Goal: Check status: Check status

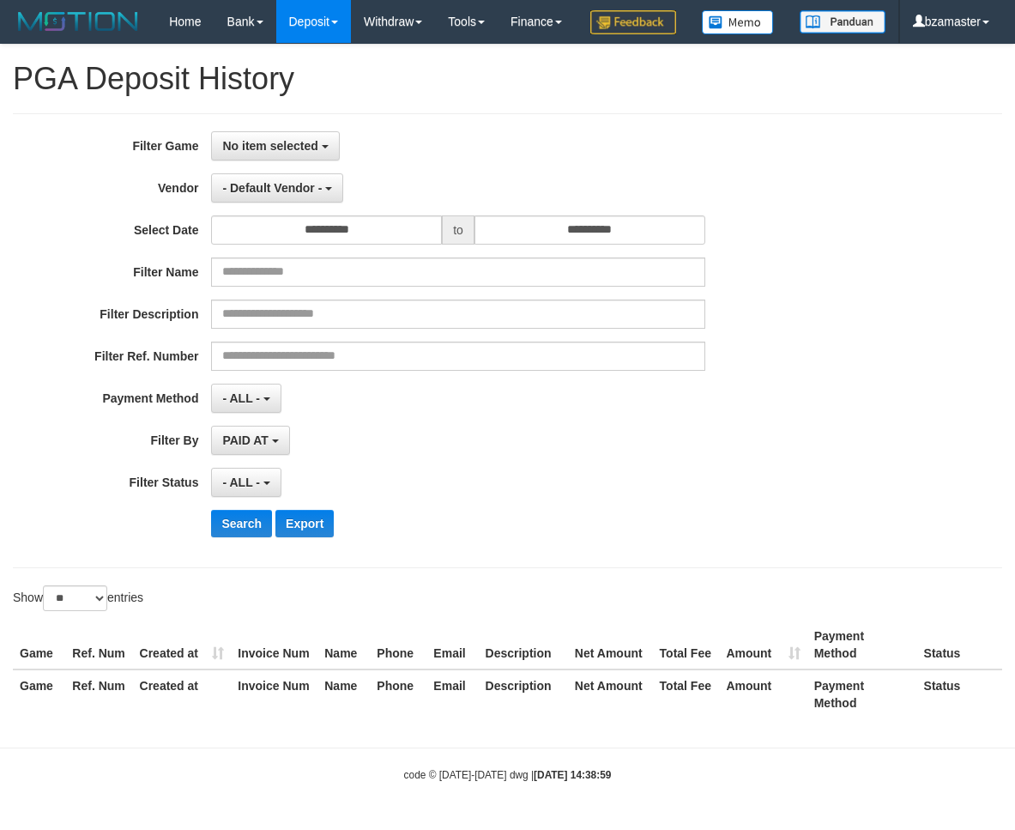
select select "**********"
select select "**"
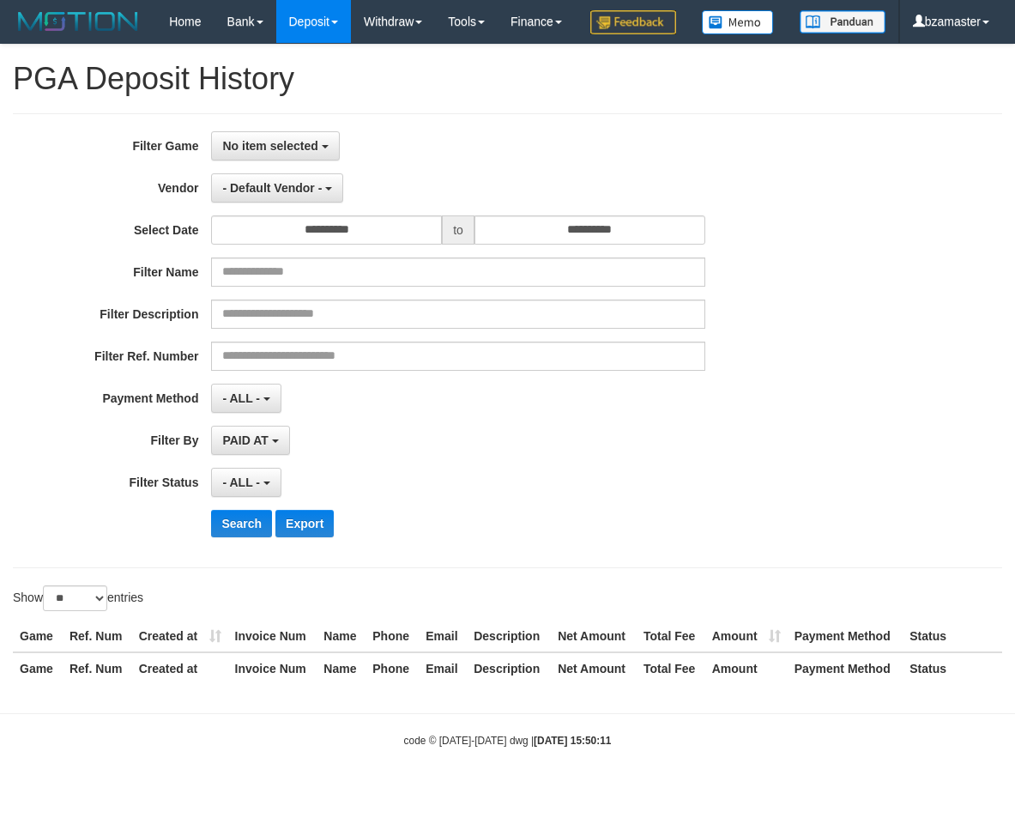
select select
select select "**"
click at [259, 153] on span "No item selected" at bounding box center [269, 146] width 95 height 14
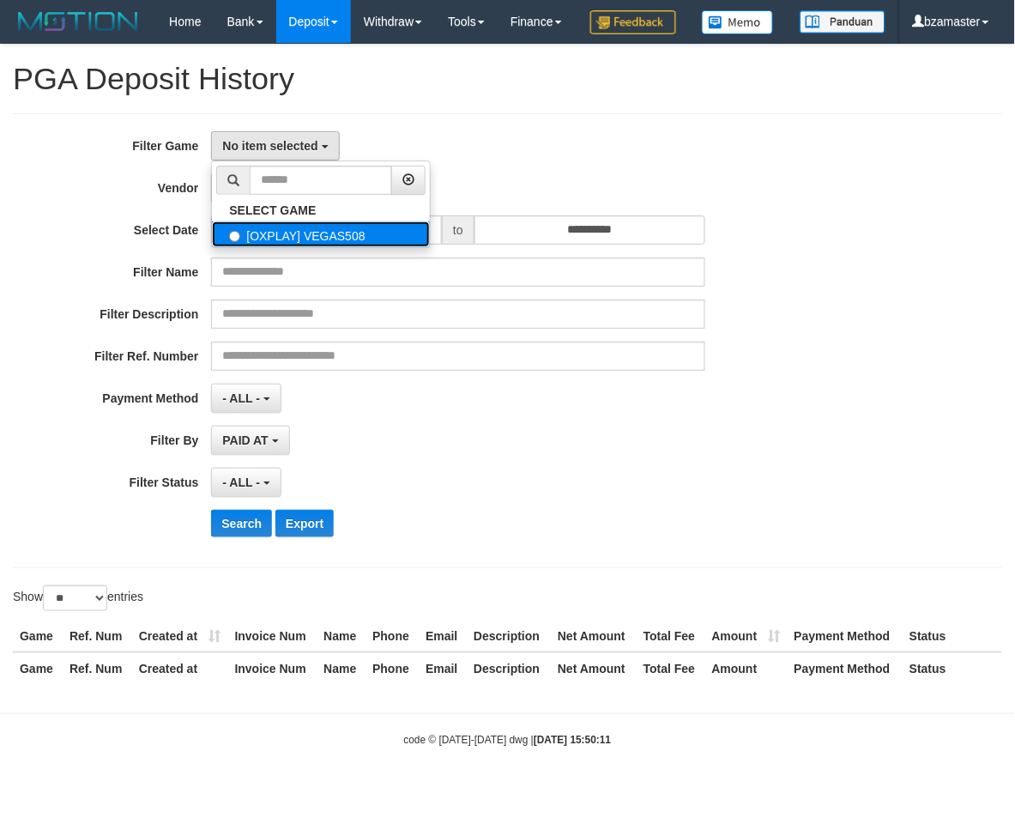
click at [290, 247] on label "[OXPLAY] VEGAS508" at bounding box center [321, 234] width 218 height 26
select select "****"
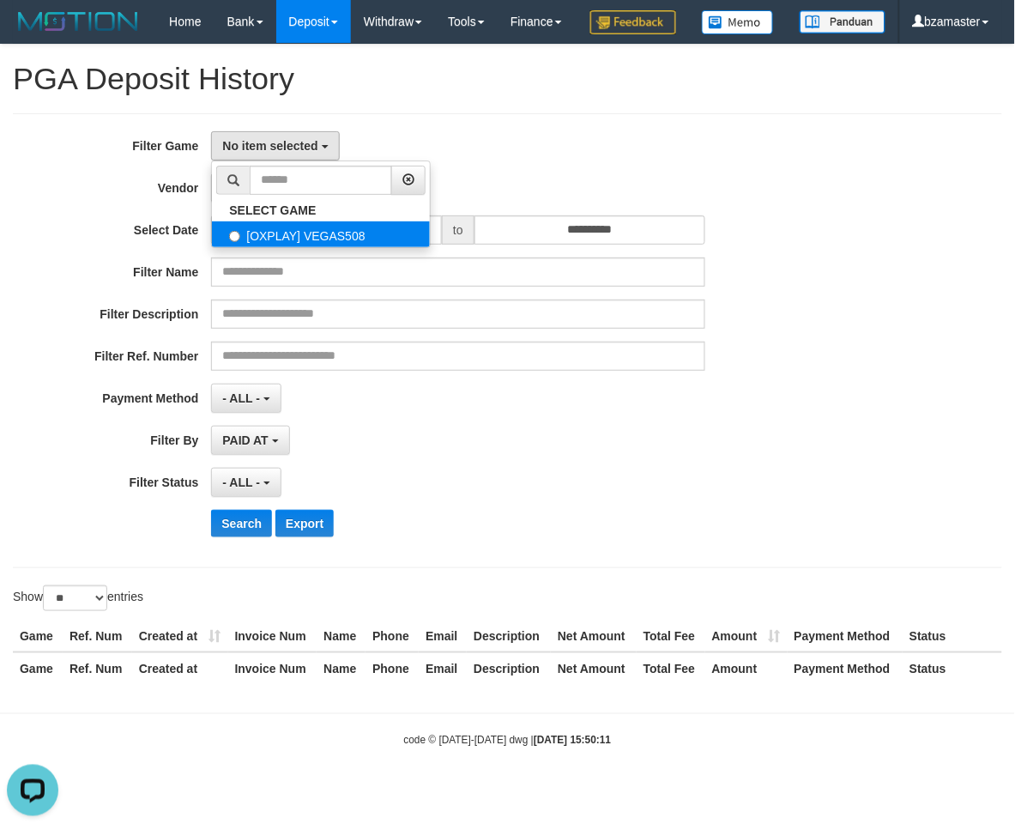
scroll to position [15, 0]
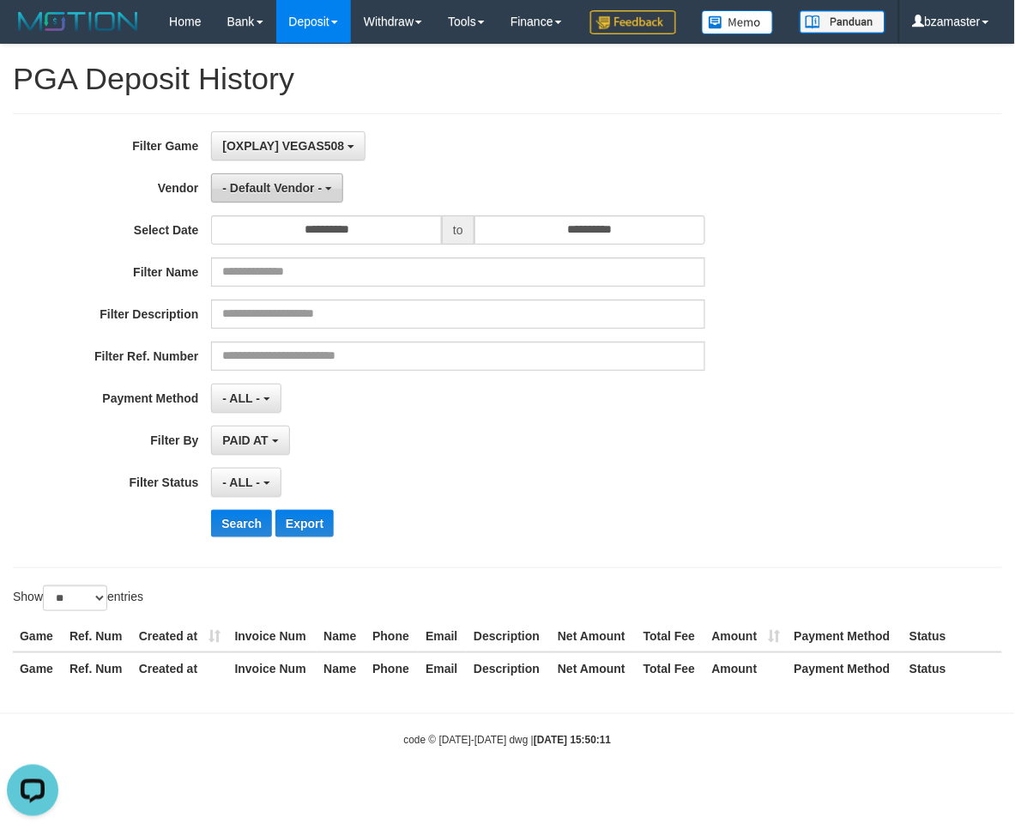
click at [233, 195] on span "- Default Vendor -" at bounding box center [272, 188] width 100 height 14
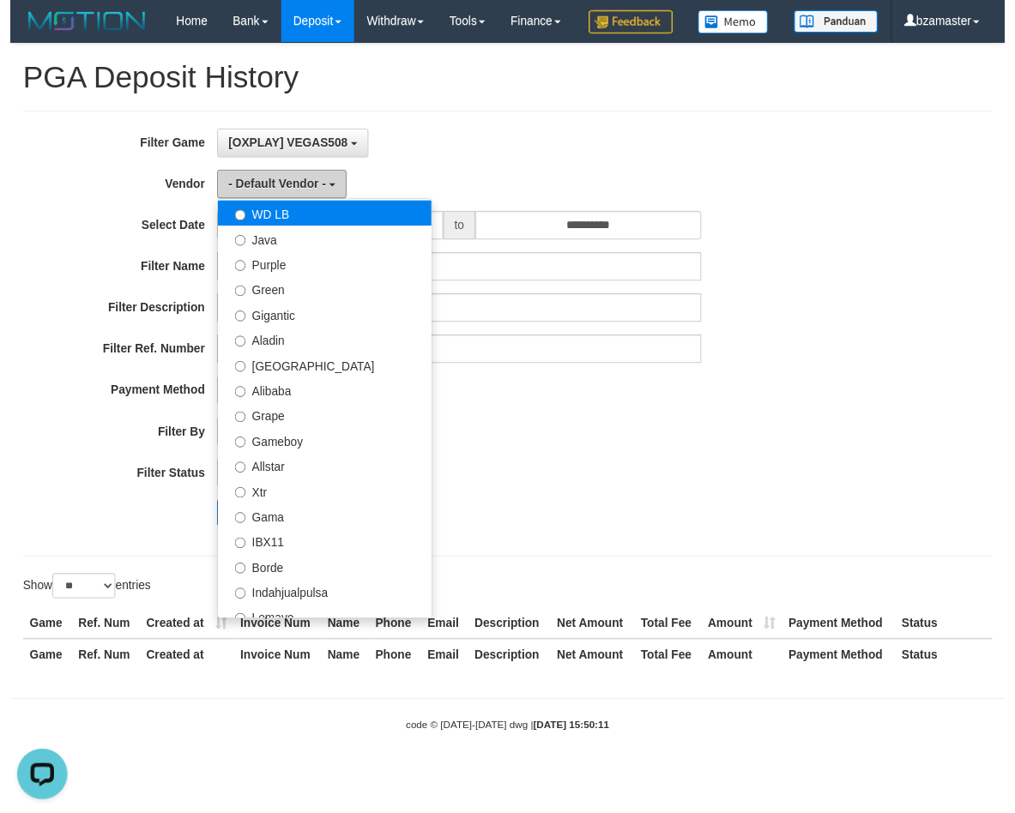
scroll to position [214, 0]
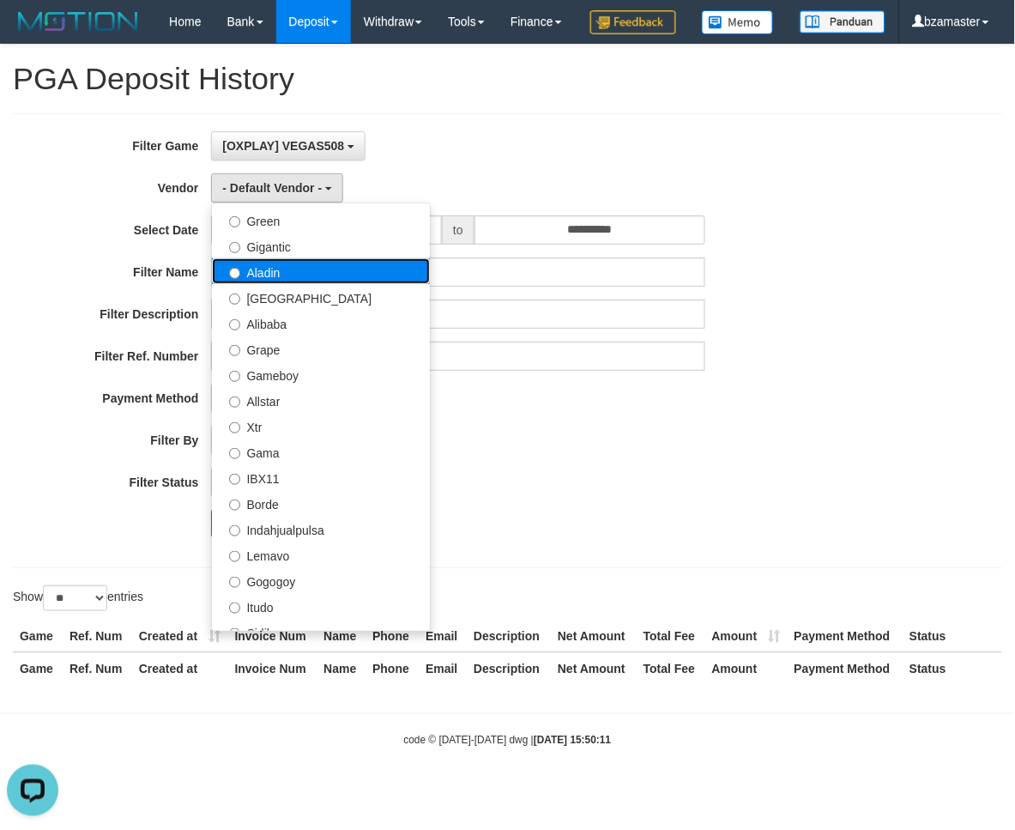
click at [289, 284] on label "Aladin" at bounding box center [321, 271] width 218 height 26
select select "**********"
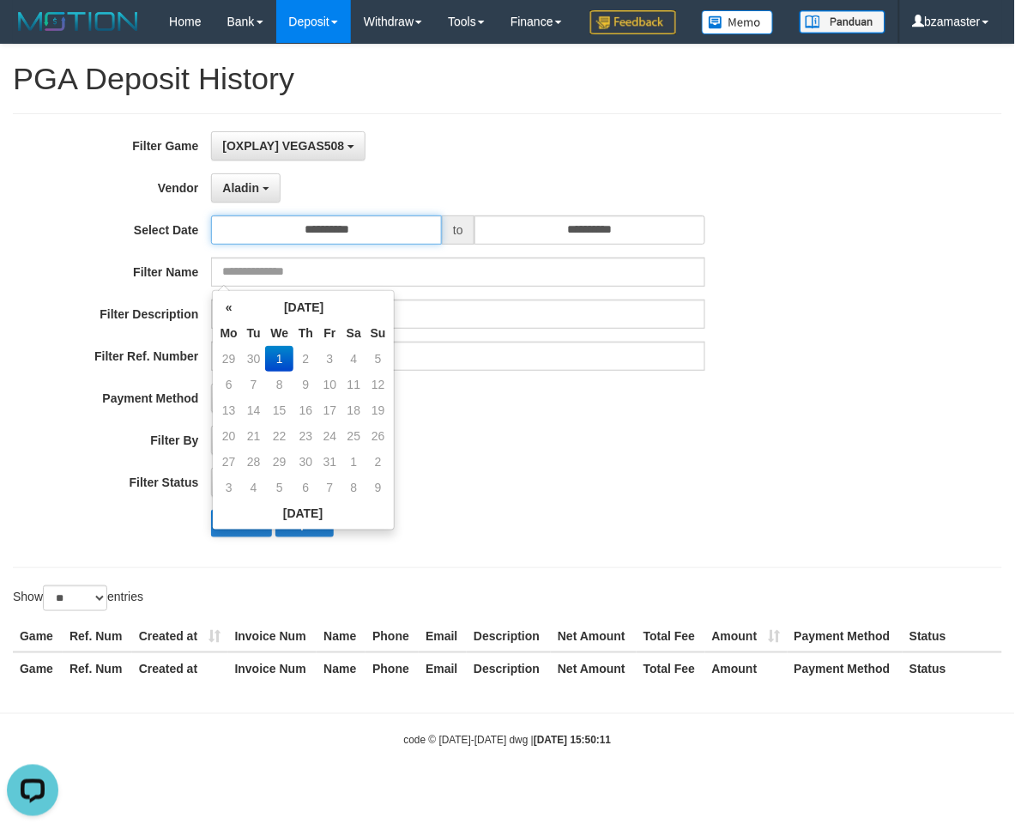
click at [313, 244] on input "**********" at bounding box center [326, 229] width 231 height 29
click at [226, 353] on td "29" at bounding box center [229, 359] width 26 height 26
type input "**********"
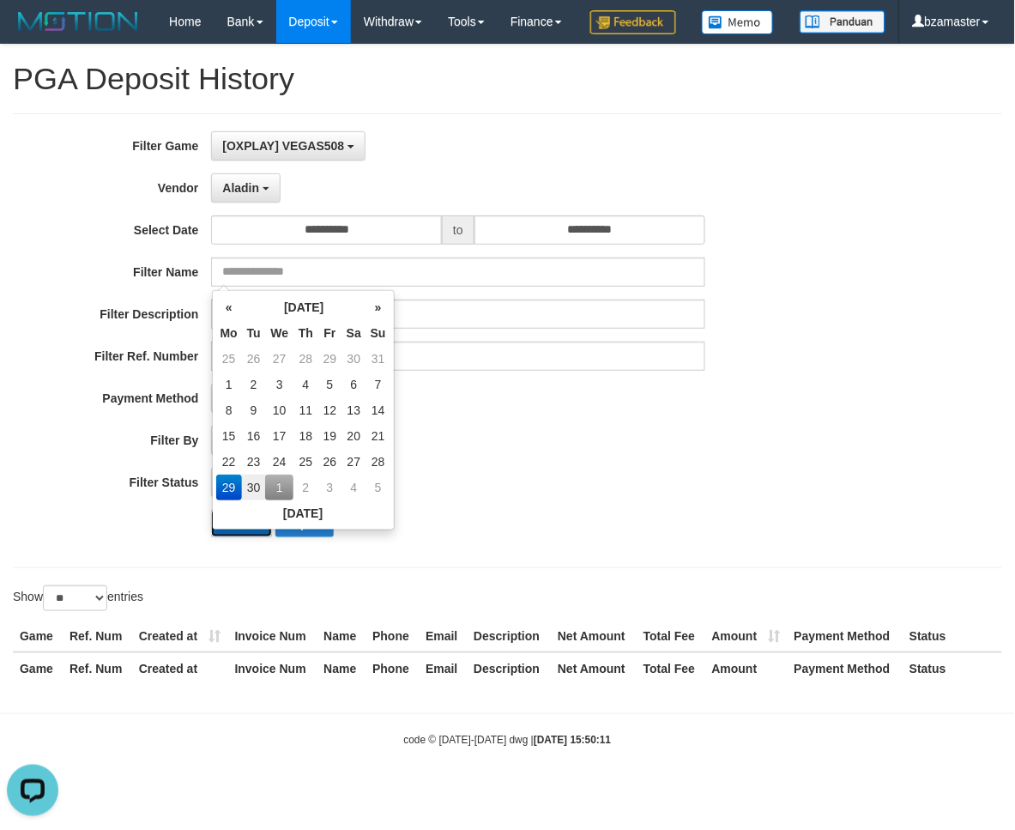
click at [233, 537] on button "Search" at bounding box center [241, 523] width 61 height 27
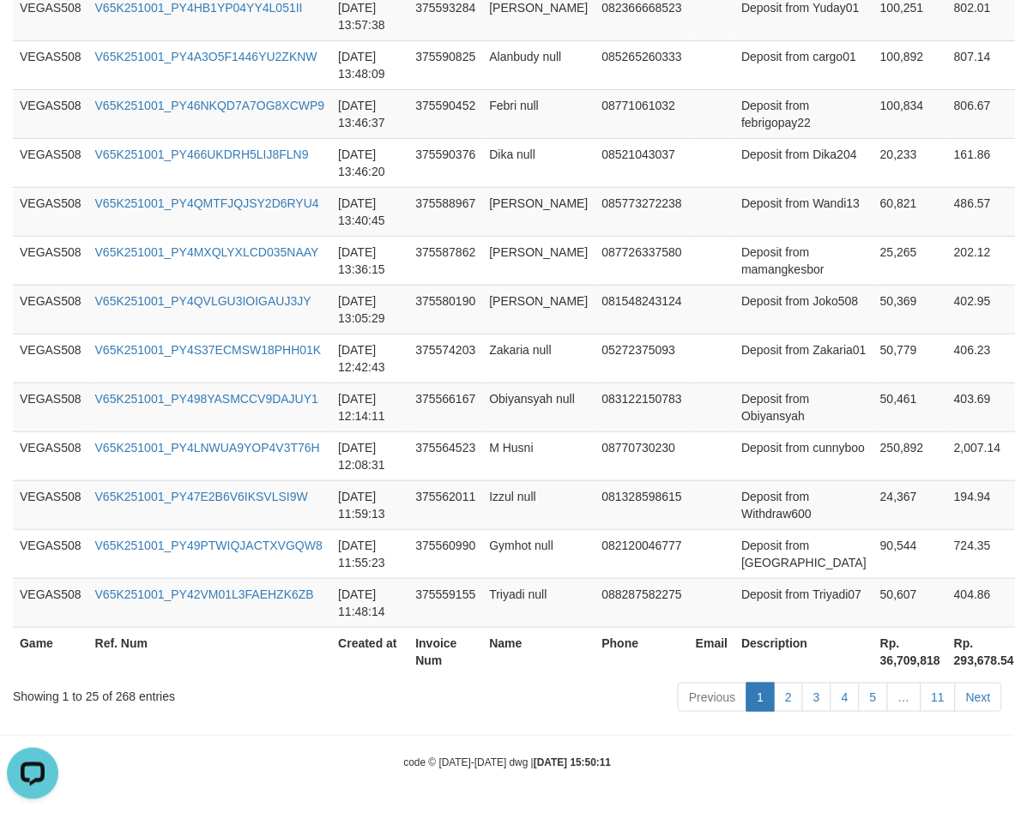
scroll to position [1314, 0]
click at [873, 661] on th "Rp. 36,709,818" at bounding box center [910, 651] width 74 height 49
copy th "36,709,818"
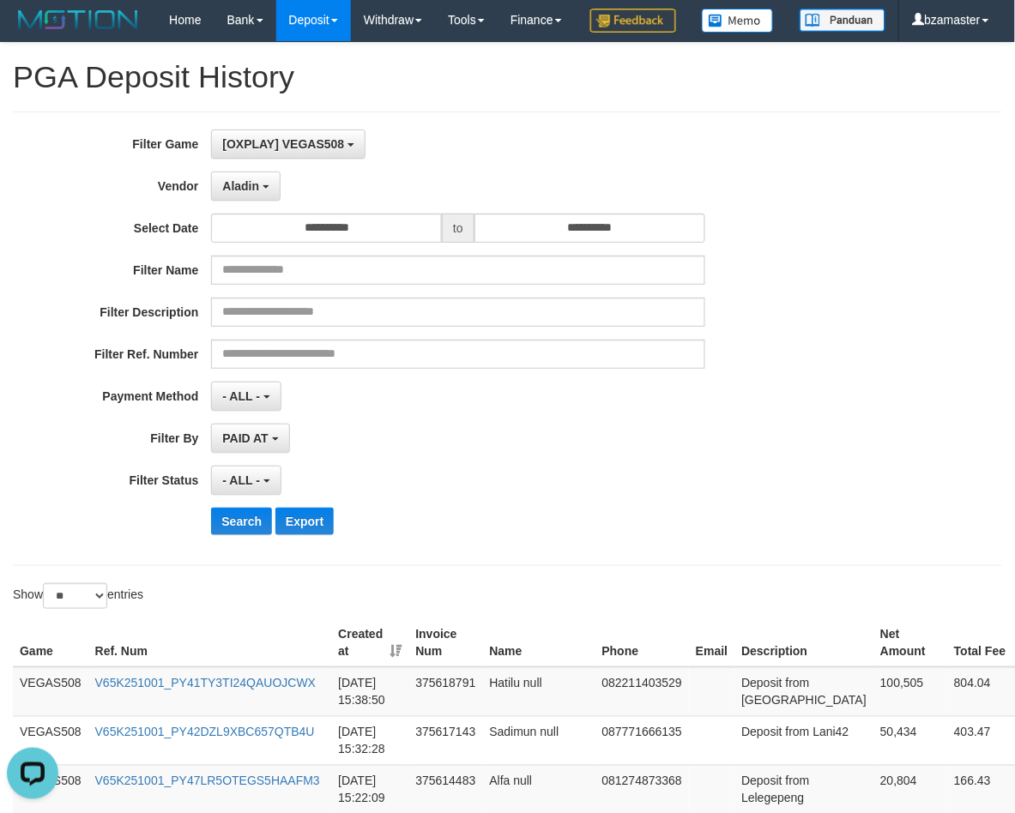
scroll to position [0, 0]
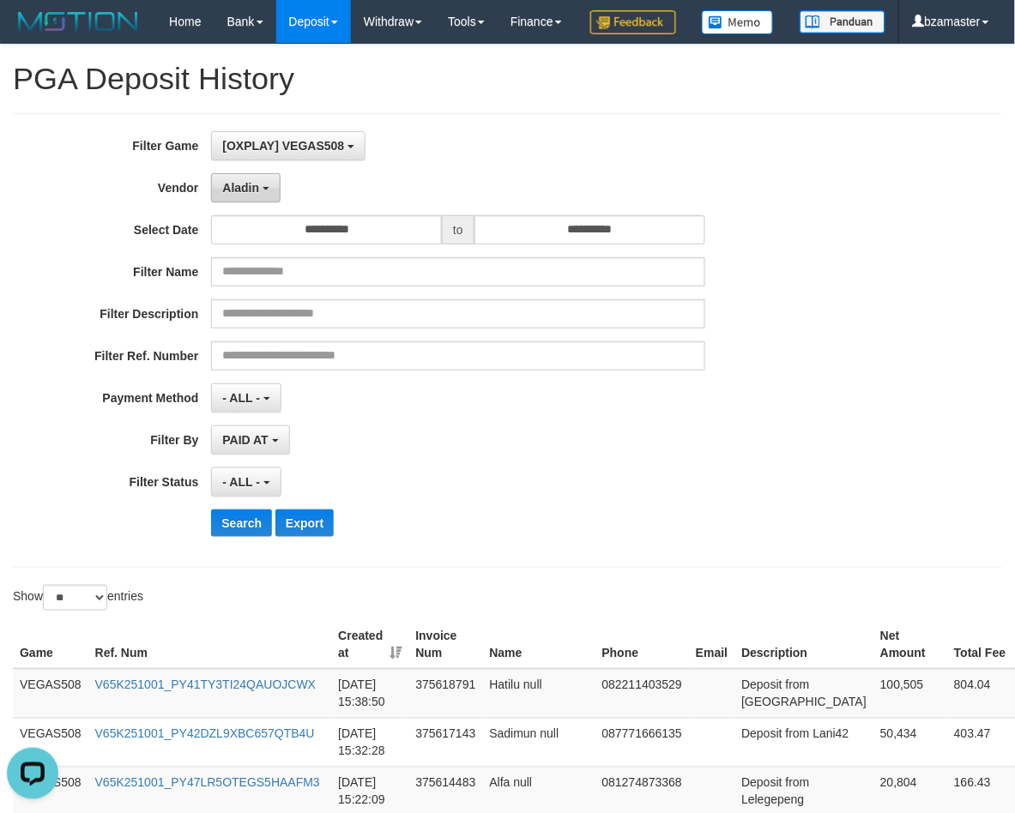
click at [251, 195] on span "Aladin" at bounding box center [240, 188] width 37 height 14
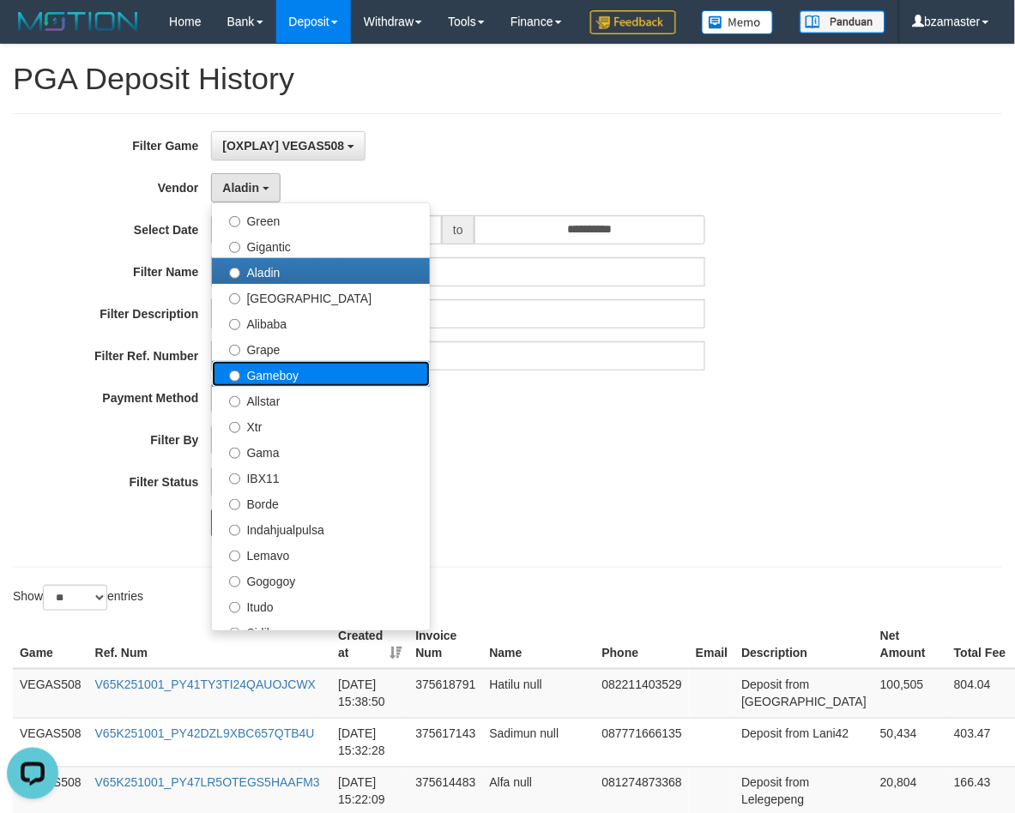
click at [264, 387] on label "Gameboy" at bounding box center [321, 374] width 218 height 26
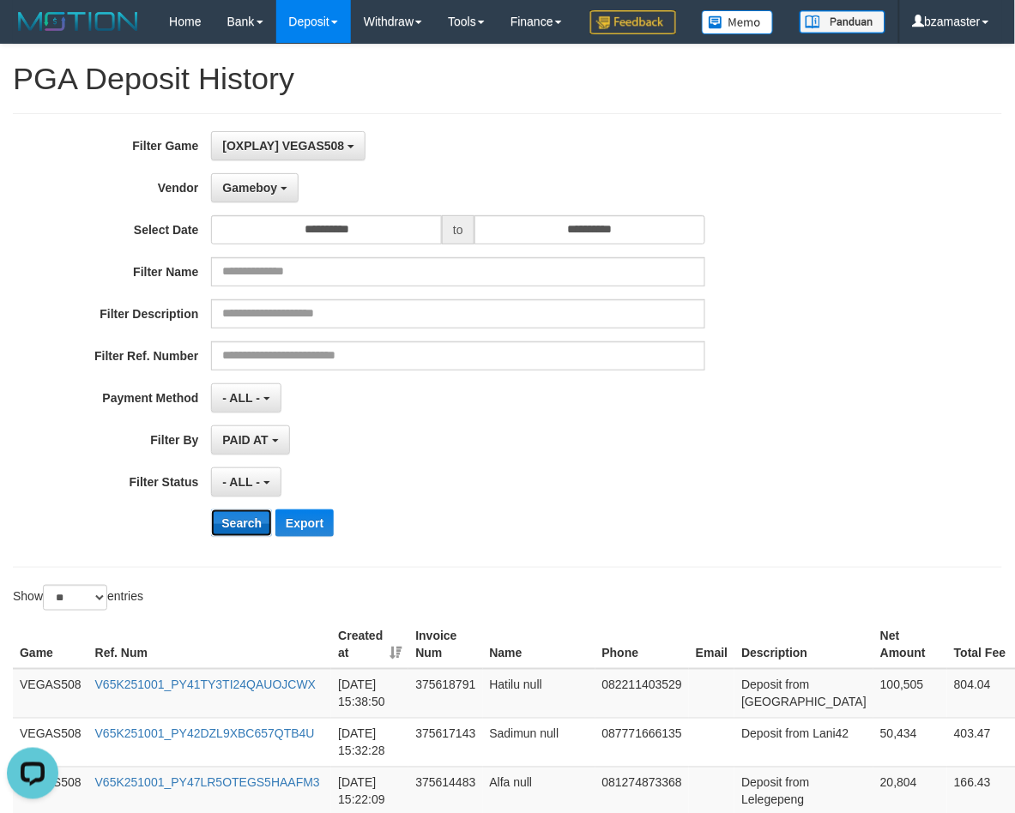
click at [242, 537] on button "Search" at bounding box center [241, 523] width 61 height 27
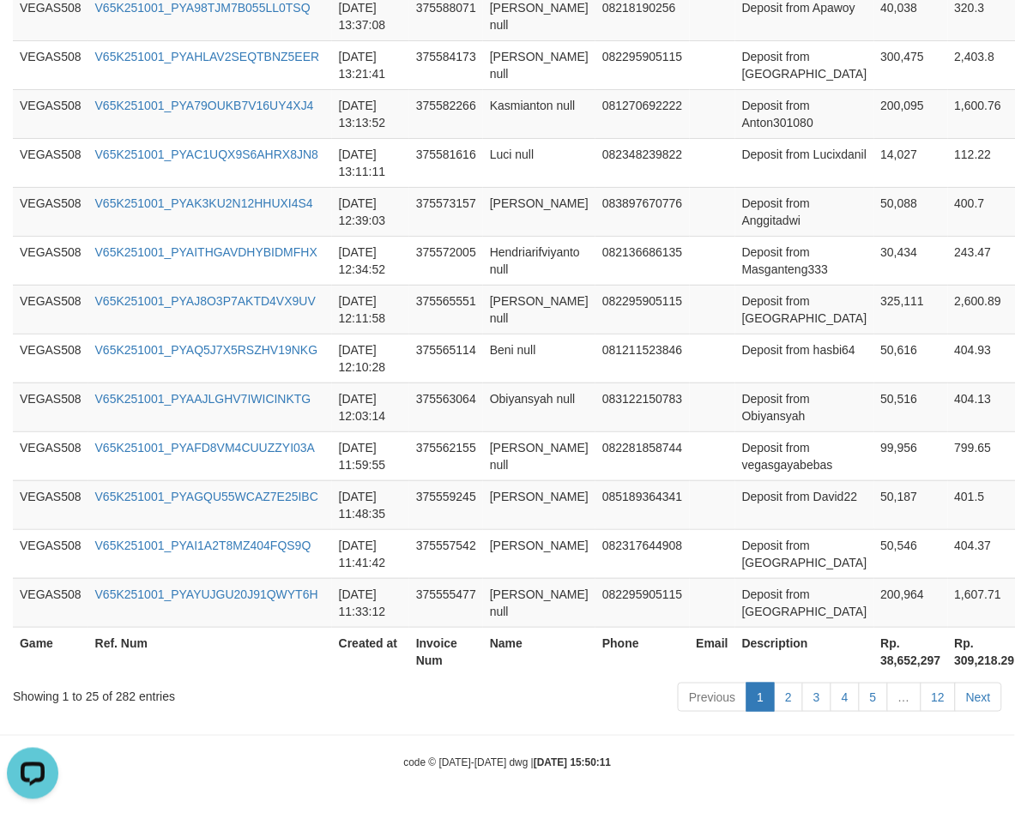
scroll to position [1314, 0]
click at [890, 658] on th "Rp. 38,652,297" at bounding box center [911, 651] width 74 height 49
copy th "38,652,297"
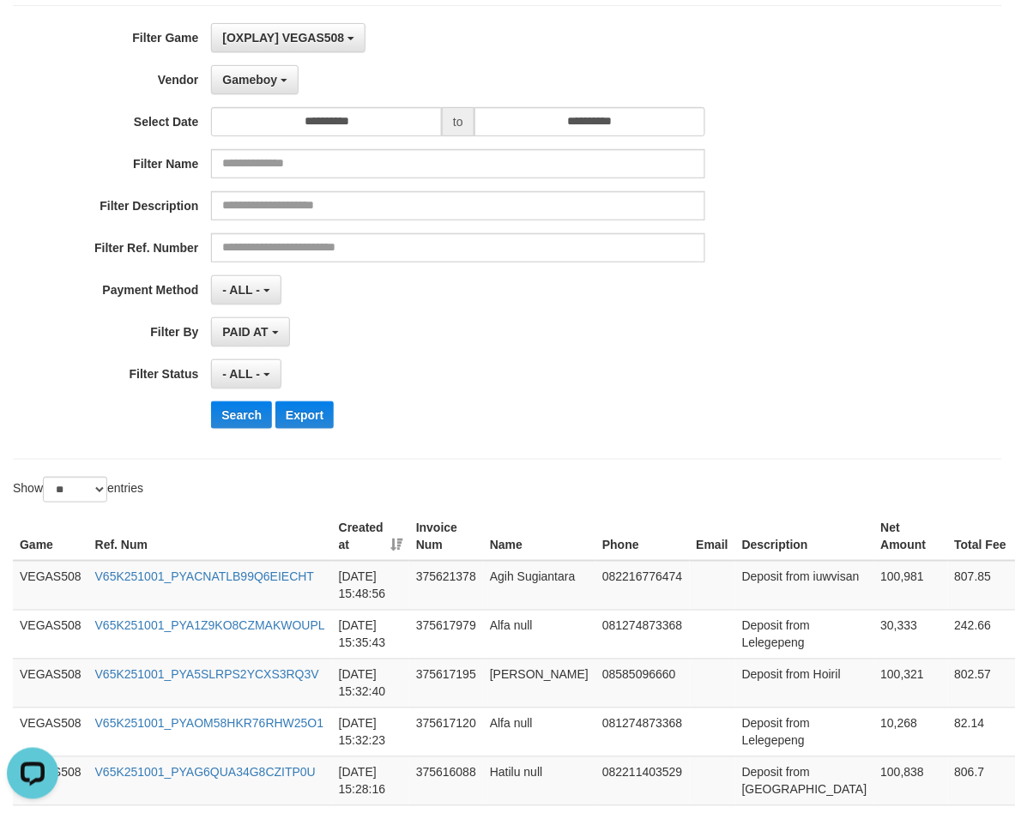
scroll to position [0, 0]
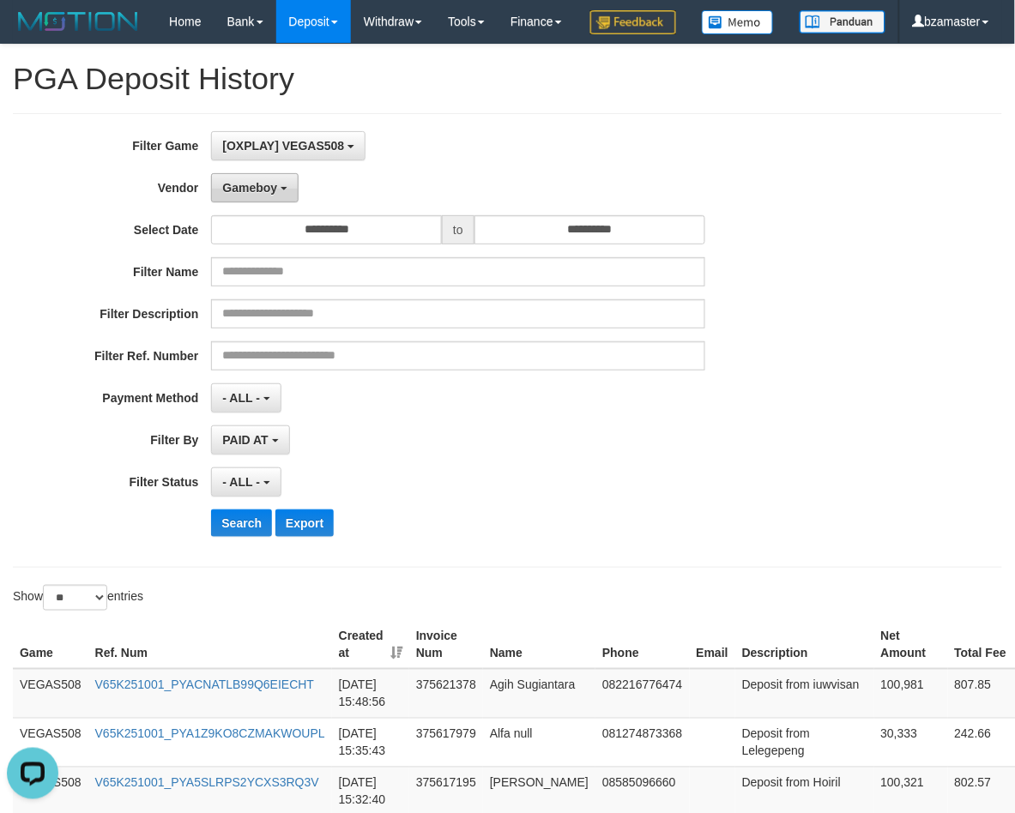
click at [211, 202] on button "Gameboy" at bounding box center [255, 187] width 88 height 29
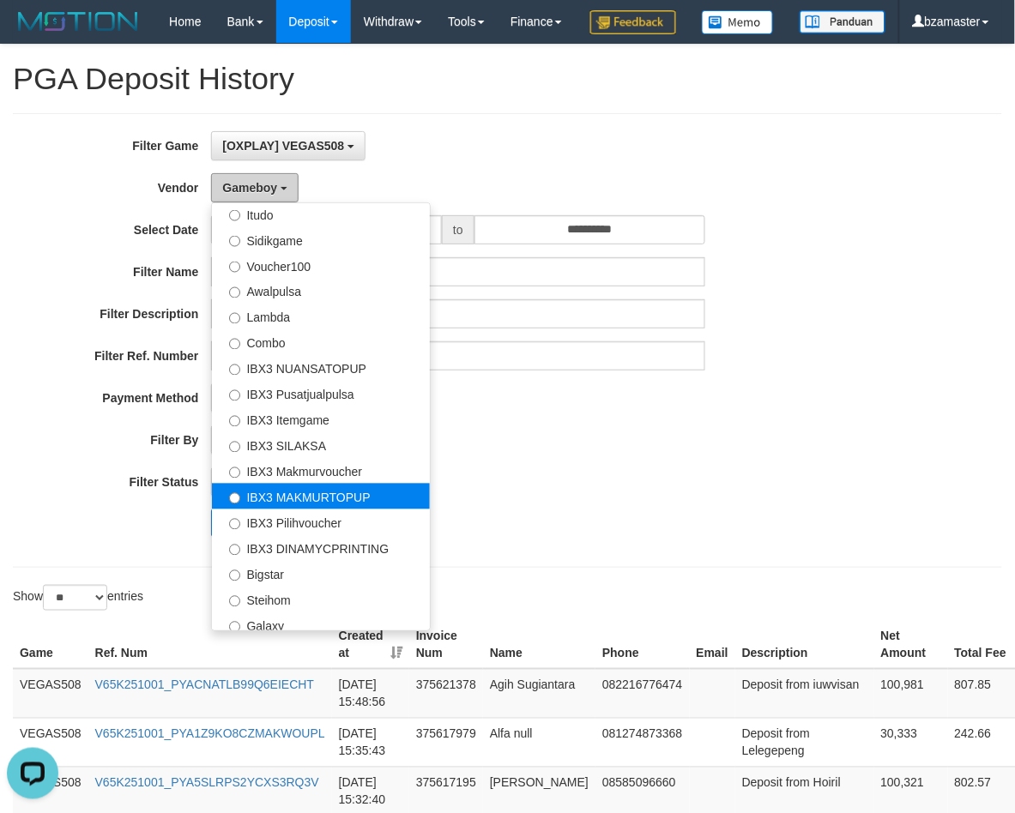
scroll to position [640, 0]
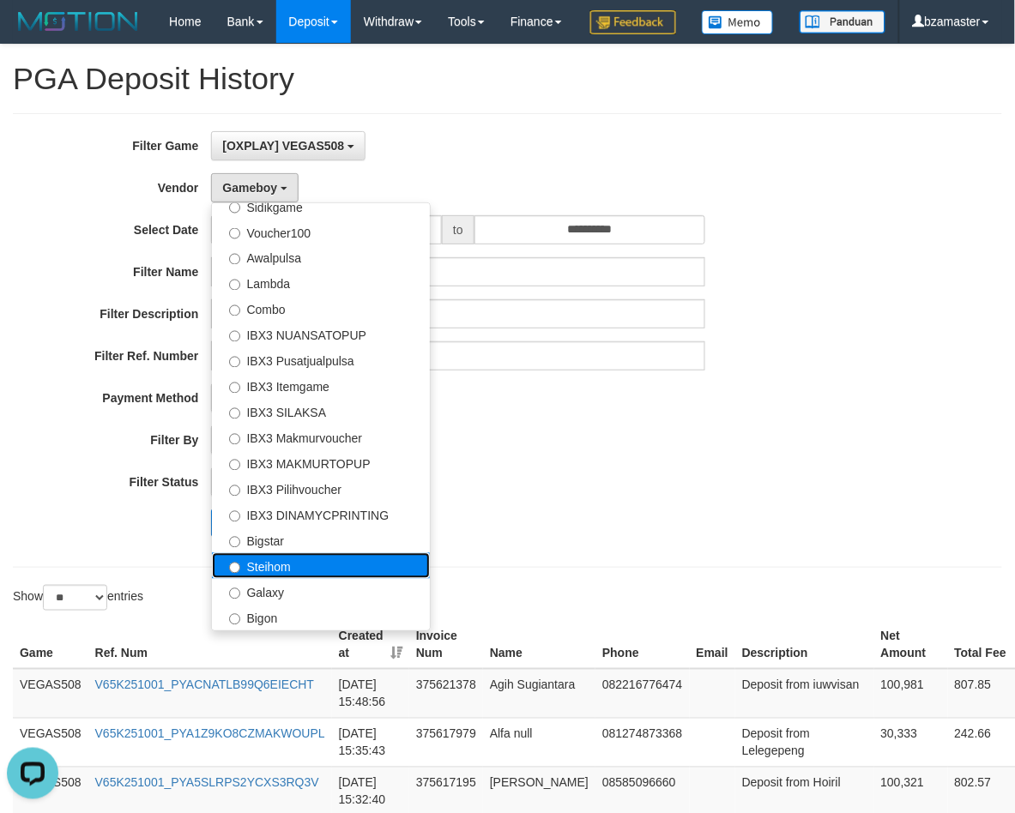
click at [305, 579] on label "Steihom" at bounding box center [321, 566] width 218 height 26
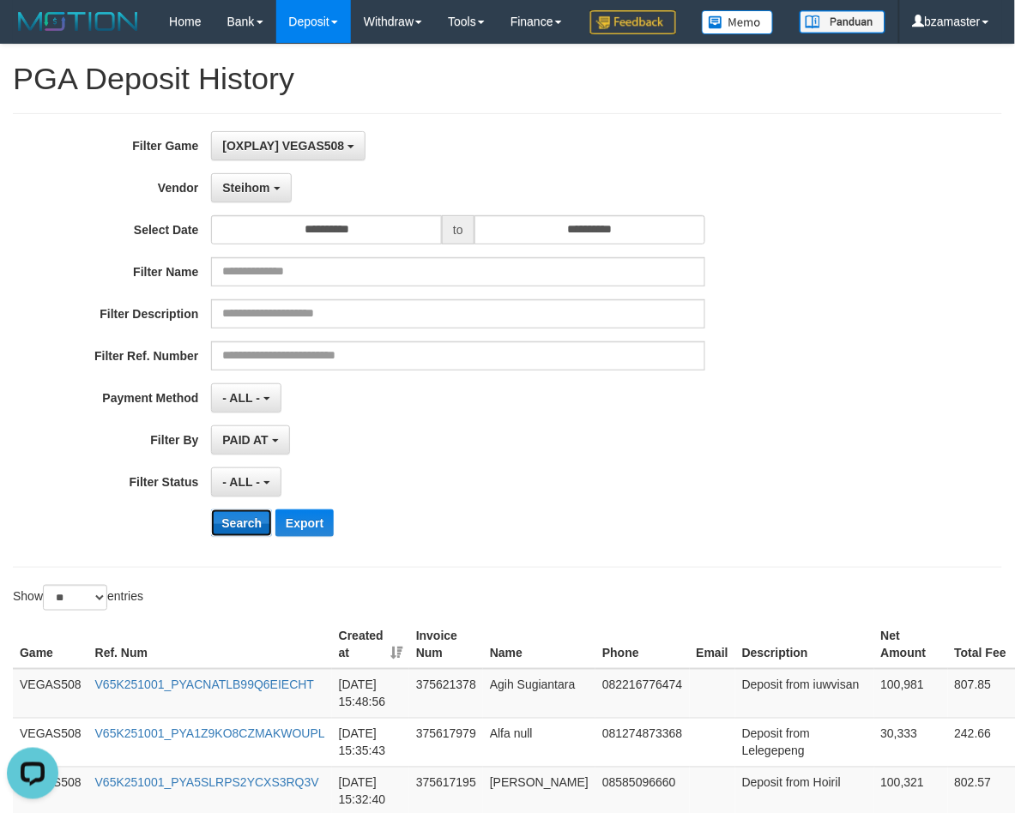
click at [250, 537] on button "Search" at bounding box center [241, 523] width 61 height 27
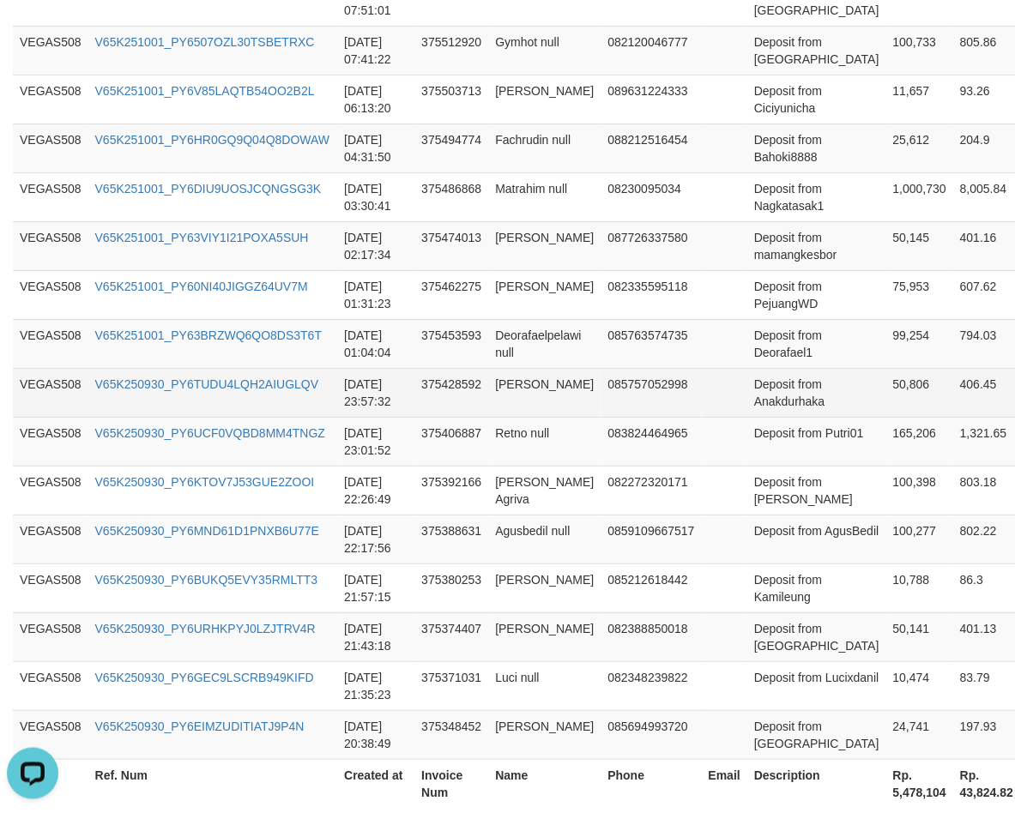
scroll to position [1314, 0]
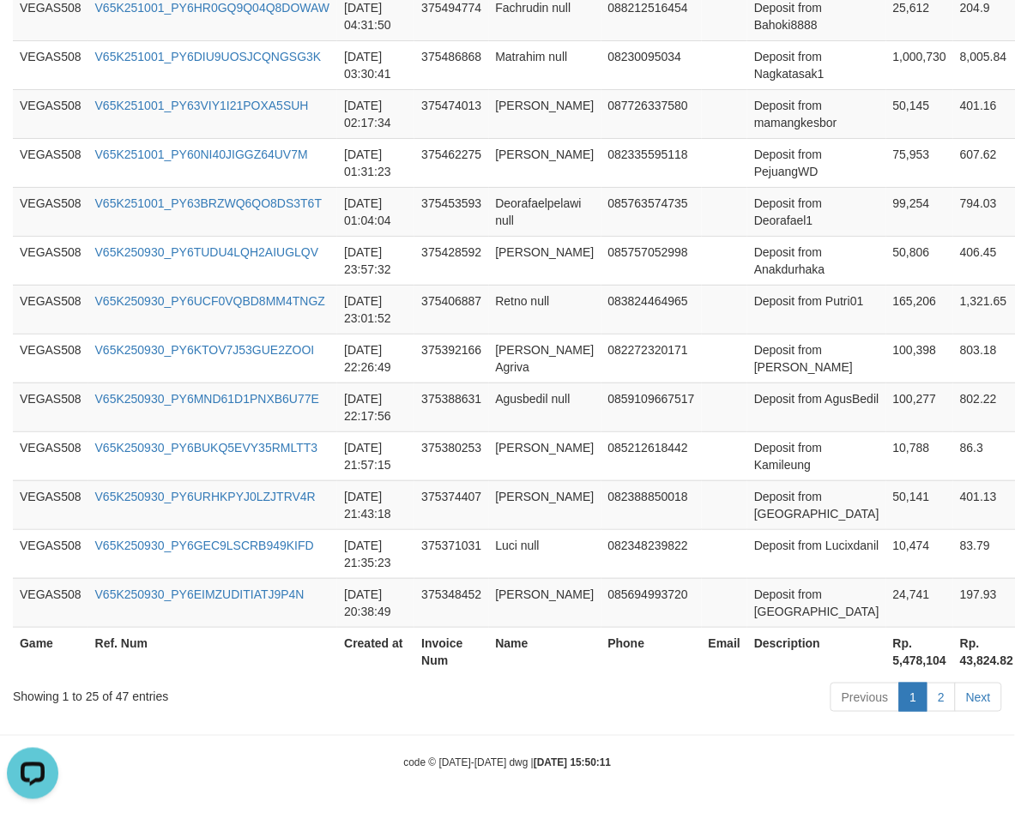
click at [886, 662] on th "Rp. 5,478,104" at bounding box center [919, 651] width 67 height 49
copy th "5,478,104"
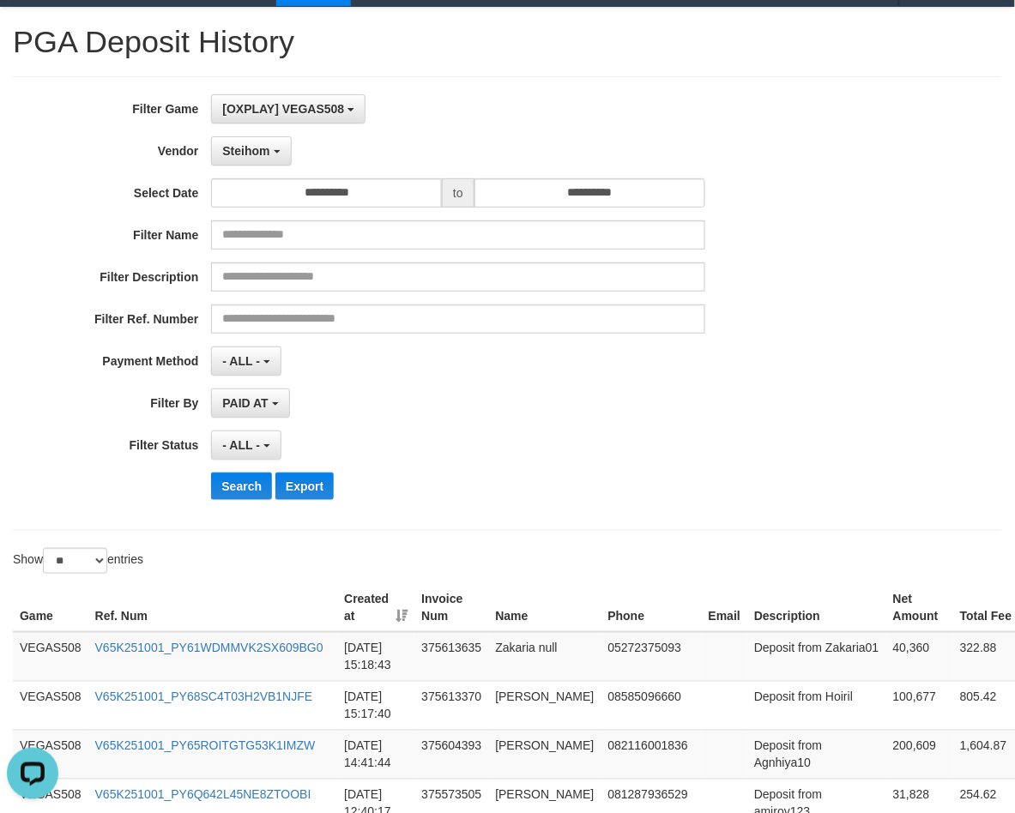
scroll to position [0, 0]
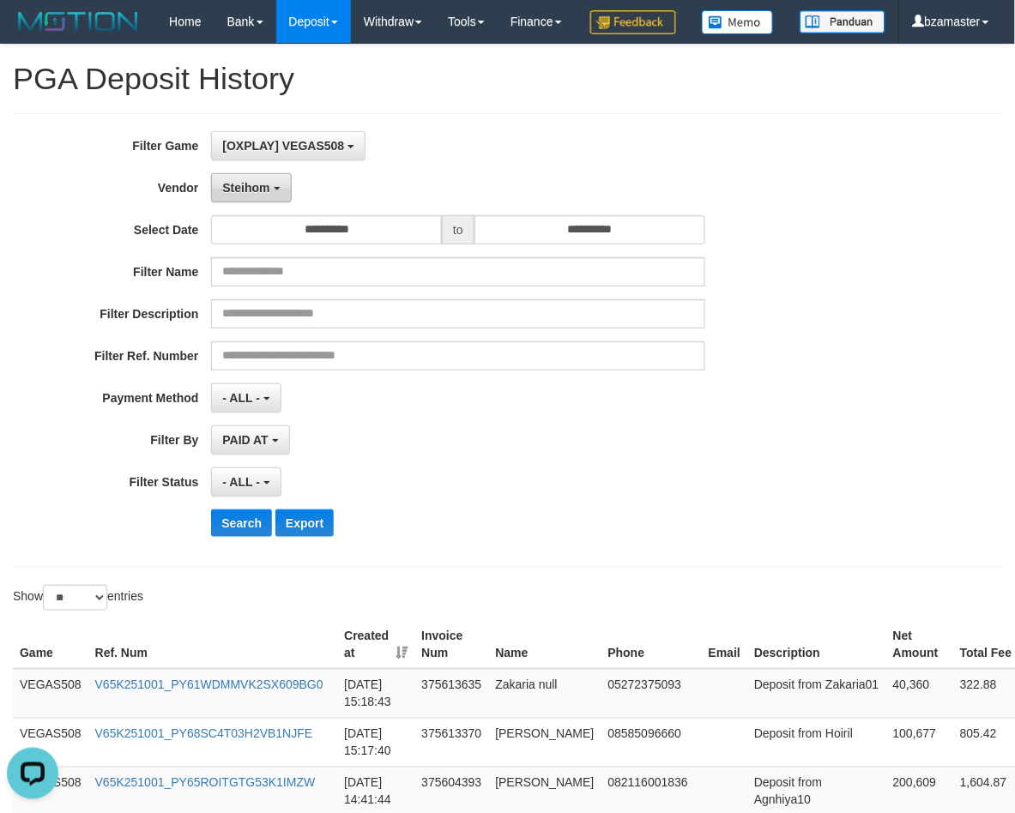
click at [269, 195] on span "Steihom" at bounding box center [245, 188] width 47 height 14
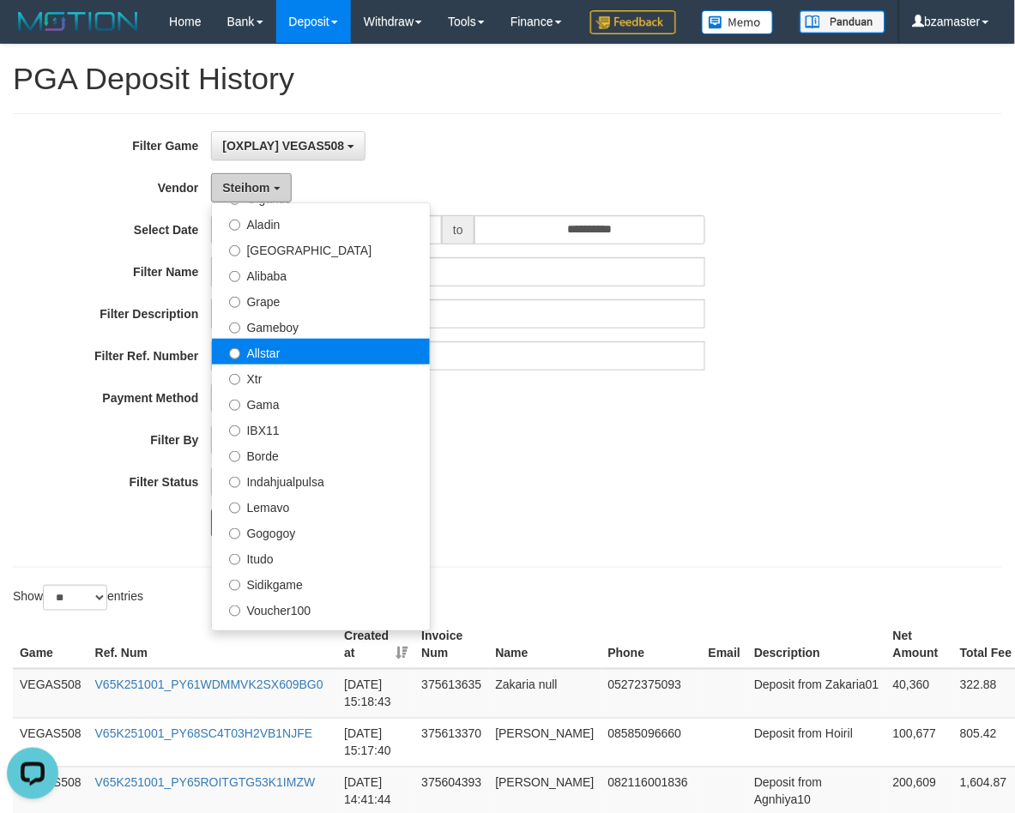
scroll to position [211, 0]
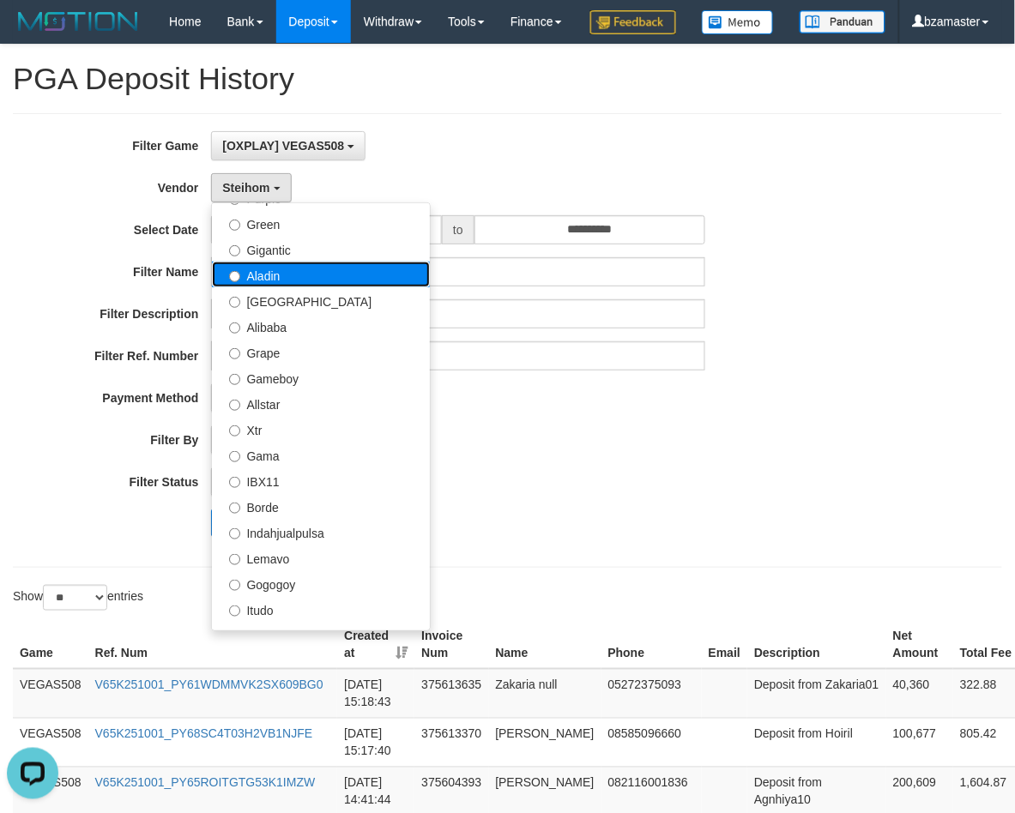
click at [293, 287] on label "Aladin" at bounding box center [321, 275] width 218 height 26
select select "**********"
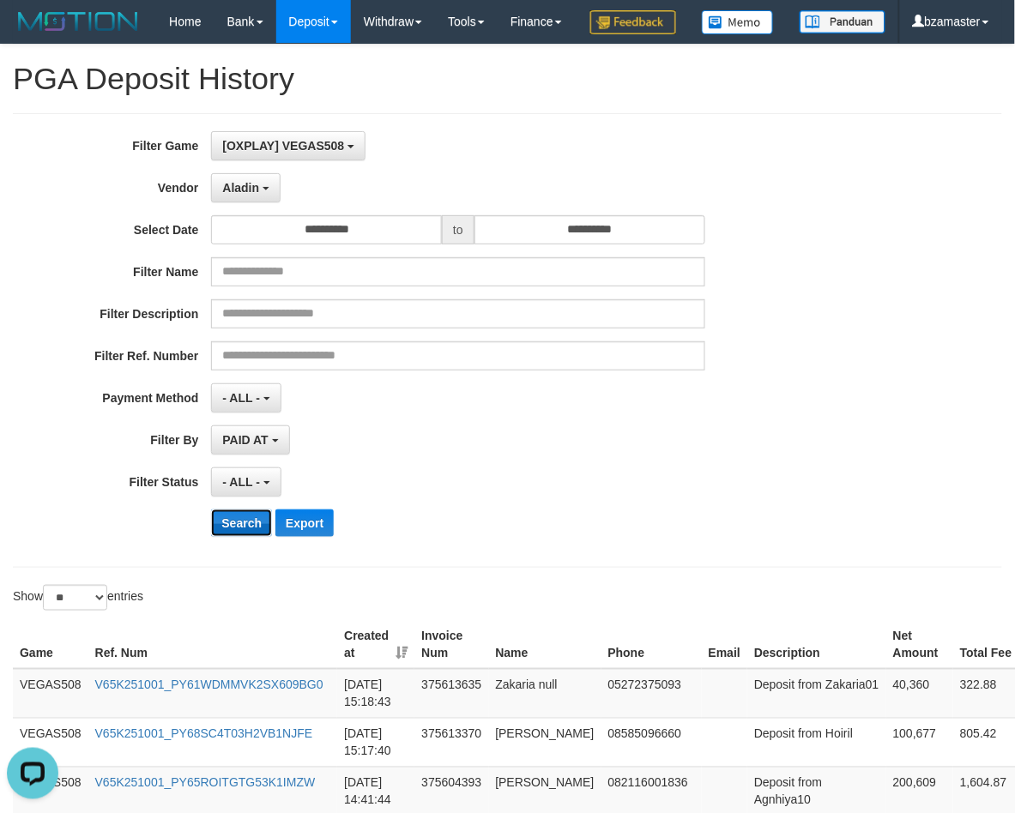
click at [240, 537] on button "Search" at bounding box center [241, 523] width 61 height 27
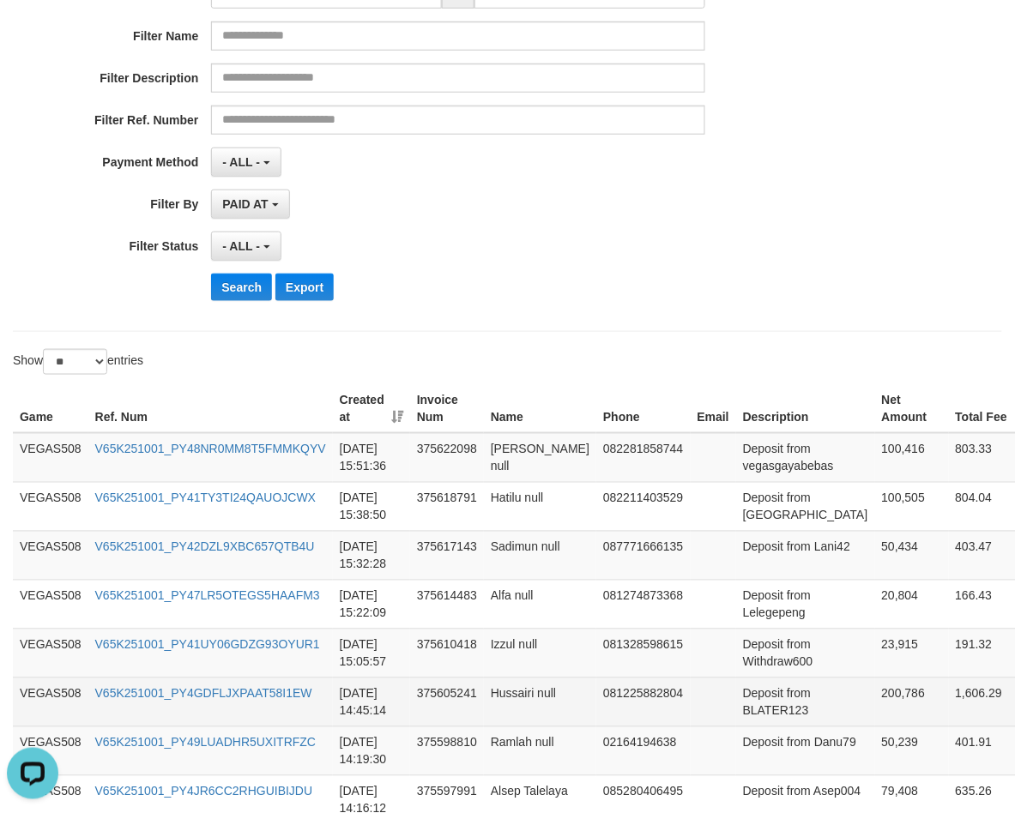
scroll to position [214, 0]
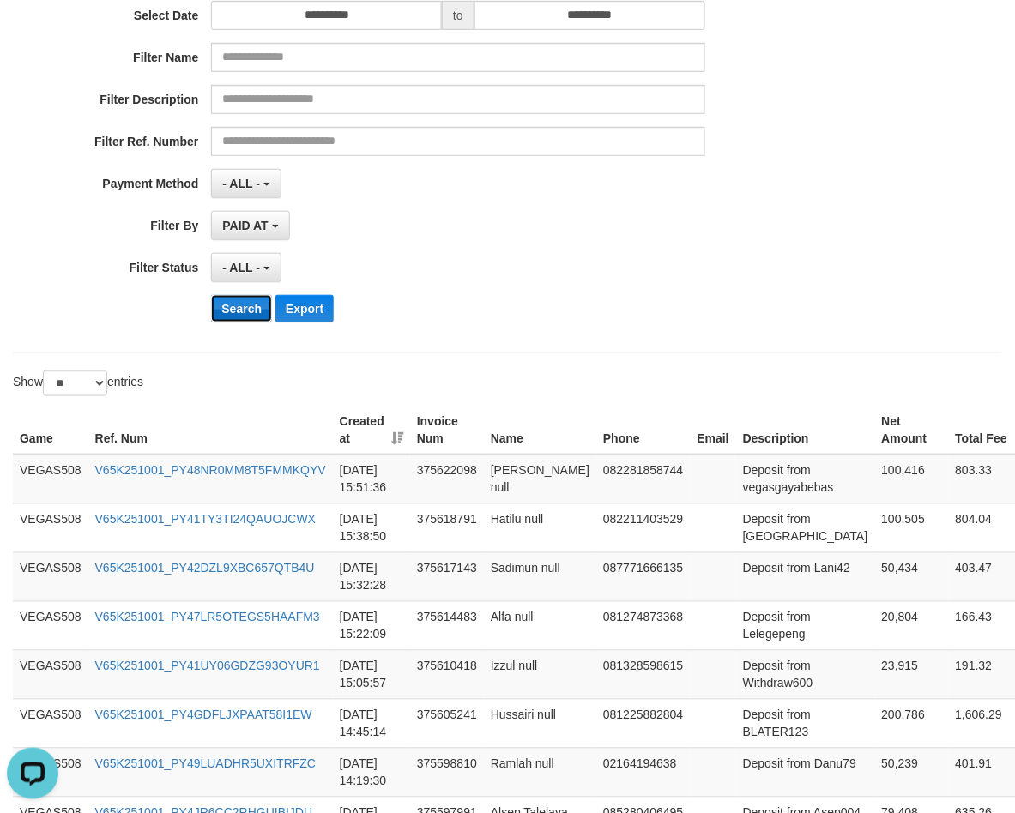
click at [245, 323] on button "Search" at bounding box center [241, 308] width 61 height 27
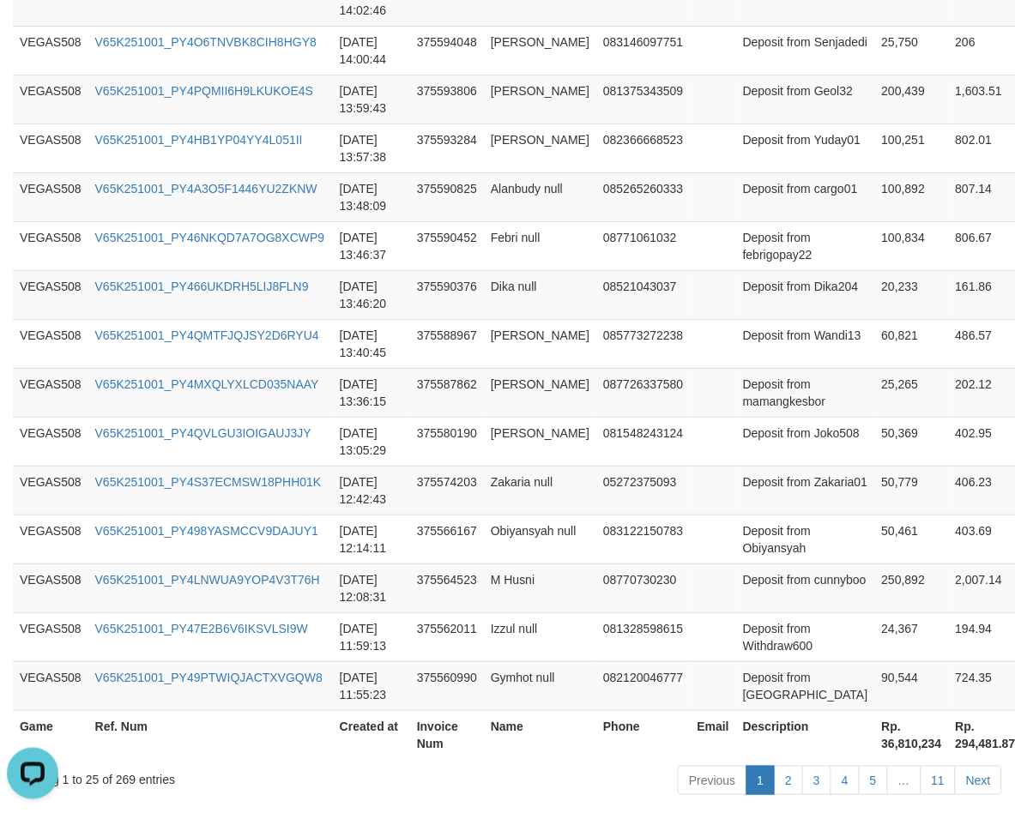
scroll to position [1314, 0]
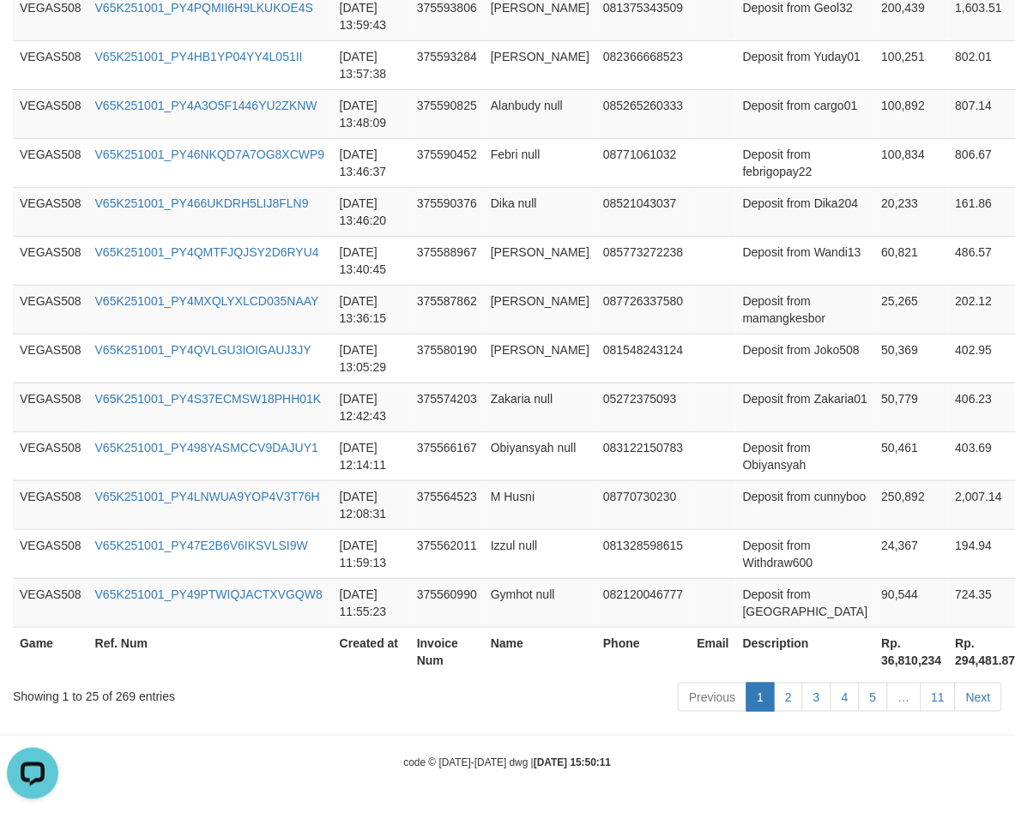
click at [875, 659] on th "Rp. 36,810,234" at bounding box center [912, 651] width 74 height 49
copy th "36,810,234"
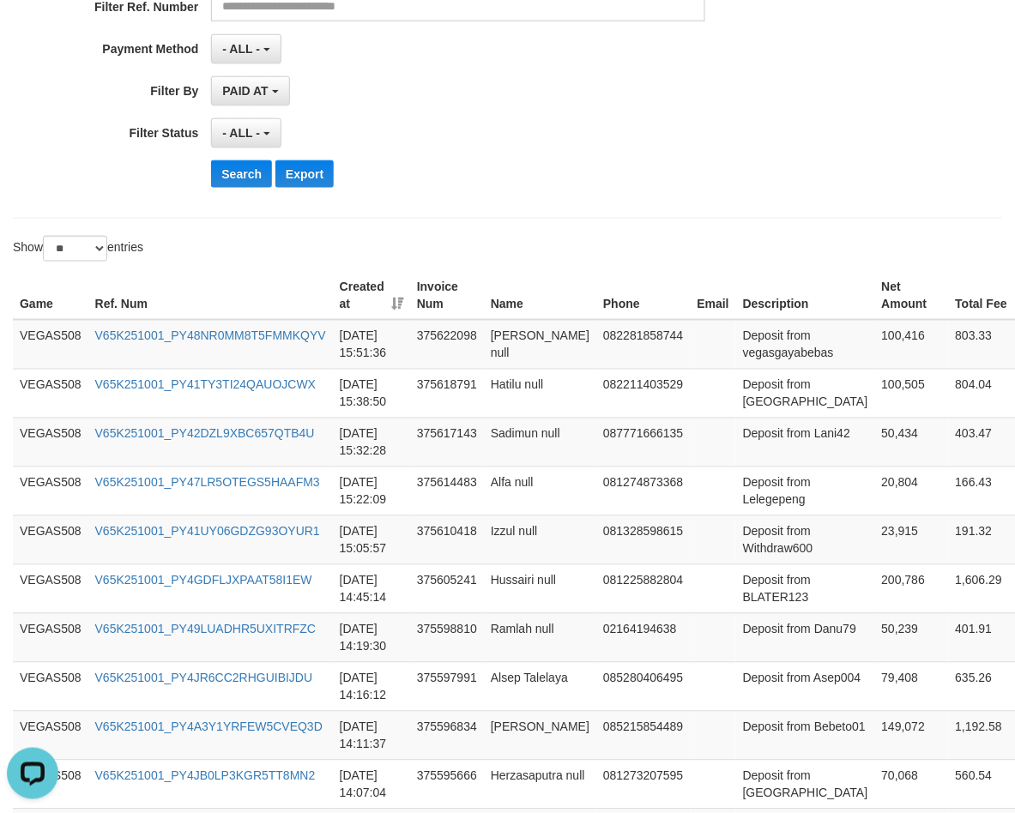
scroll to position [0, 0]
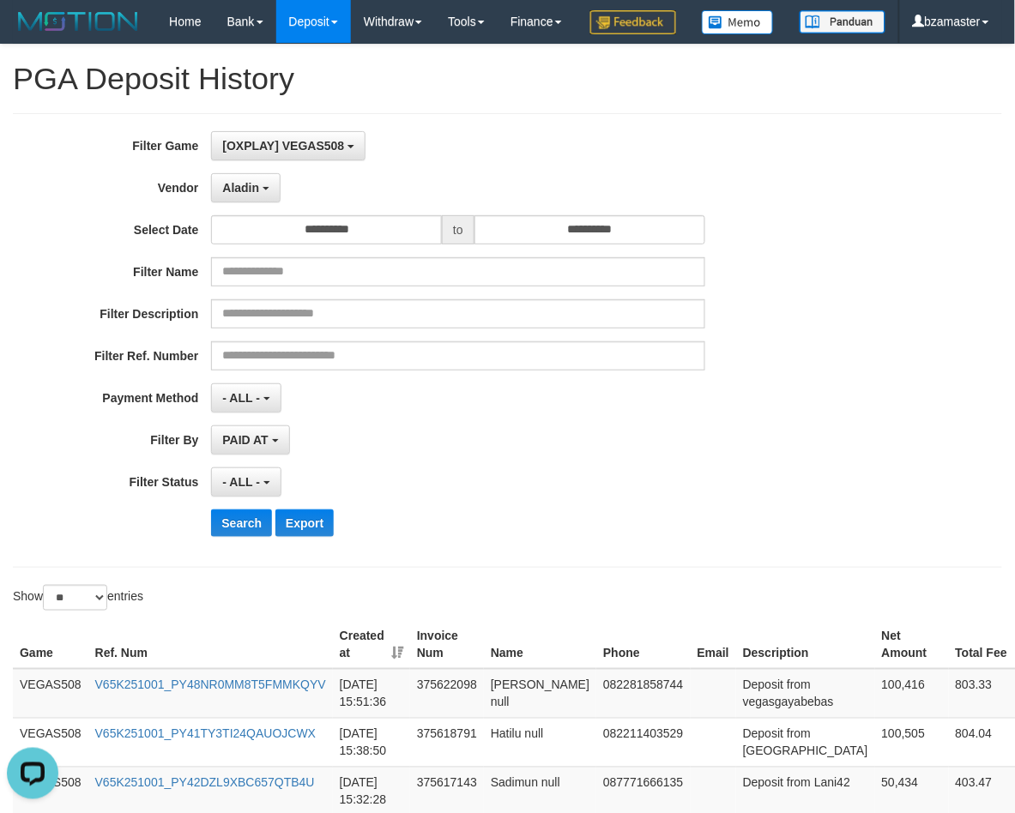
click at [524, 549] on div "**********" at bounding box center [423, 340] width 846 height 419
